Goal: Obtain resource: Download file/media

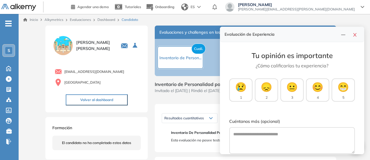
click at [349, 7] on span "[PERSON_NAME][EMAIL_ADDRESS][PERSON_NAME][DOMAIN_NAME]" at bounding box center [296, 9] width 117 height 5
click at [105, 22] on link "Dashboard" at bounding box center [107, 19] width 18 height 4
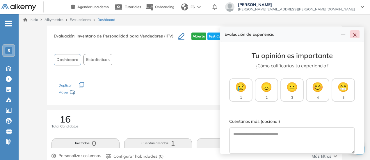
click at [357, 35] on icon "close" at bounding box center [355, 35] width 5 height 5
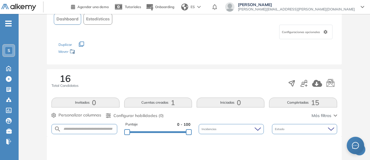
scroll to position [58, 0]
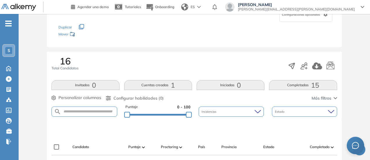
click at [150, 86] on button "Cuentas creadas 1" at bounding box center [158, 85] width 68 height 10
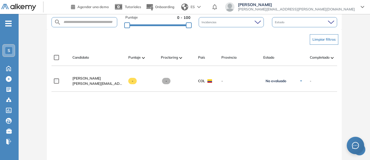
scroll to position [175, 0]
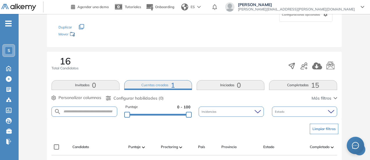
click at [307, 85] on button "Completadas 15" at bounding box center [303, 85] width 68 height 10
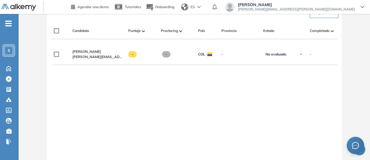
scroll to position [116, 0]
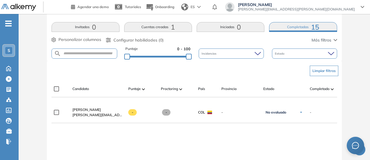
click at [303, 25] on button "Completadas 15" at bounding box center [303, 27] width 68 height 10
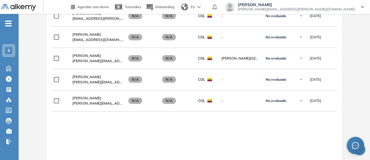
scroll to position [494, 0]
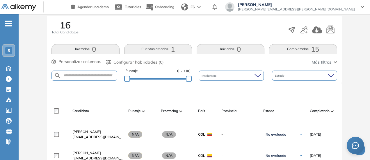
scroll to position [57, 0]
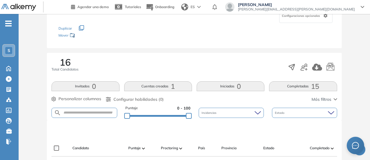
click at [303, 87] on button "Completadas 15" at bounding box center [303, 87] width 68 height 10
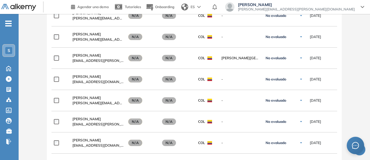
scroll to position [319, 0]
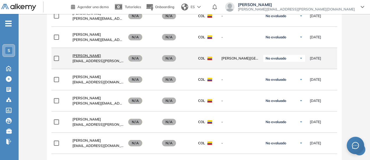
click at [89, 56] on span "[PERSON_NAME]" at bounding box center [86, 56] width 29 height 4
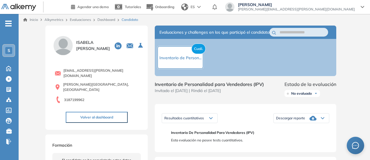
scroll to position [58, 0]
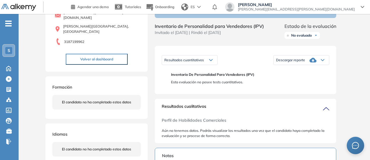
click at [296, 63] on span "Descargar reporte" at bounding box center [290, 60] width 29 height 5
click at [305, 80] on li "Descargar informe resumido" at bounding box center [298, 77] width 43 height 6
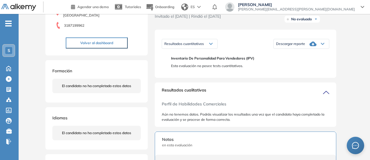
scroll to position [29, 0]
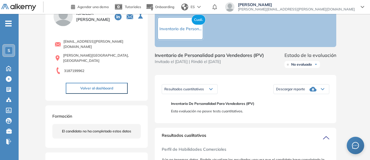
click at [316, 93] on icon at bounding box center [313, 89] width 7 height 7
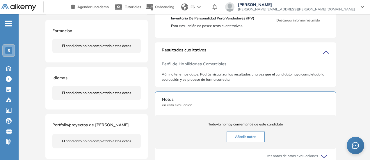
scroll to position [0, 0]
